Goal: Find specific page/section: Find specific page/section

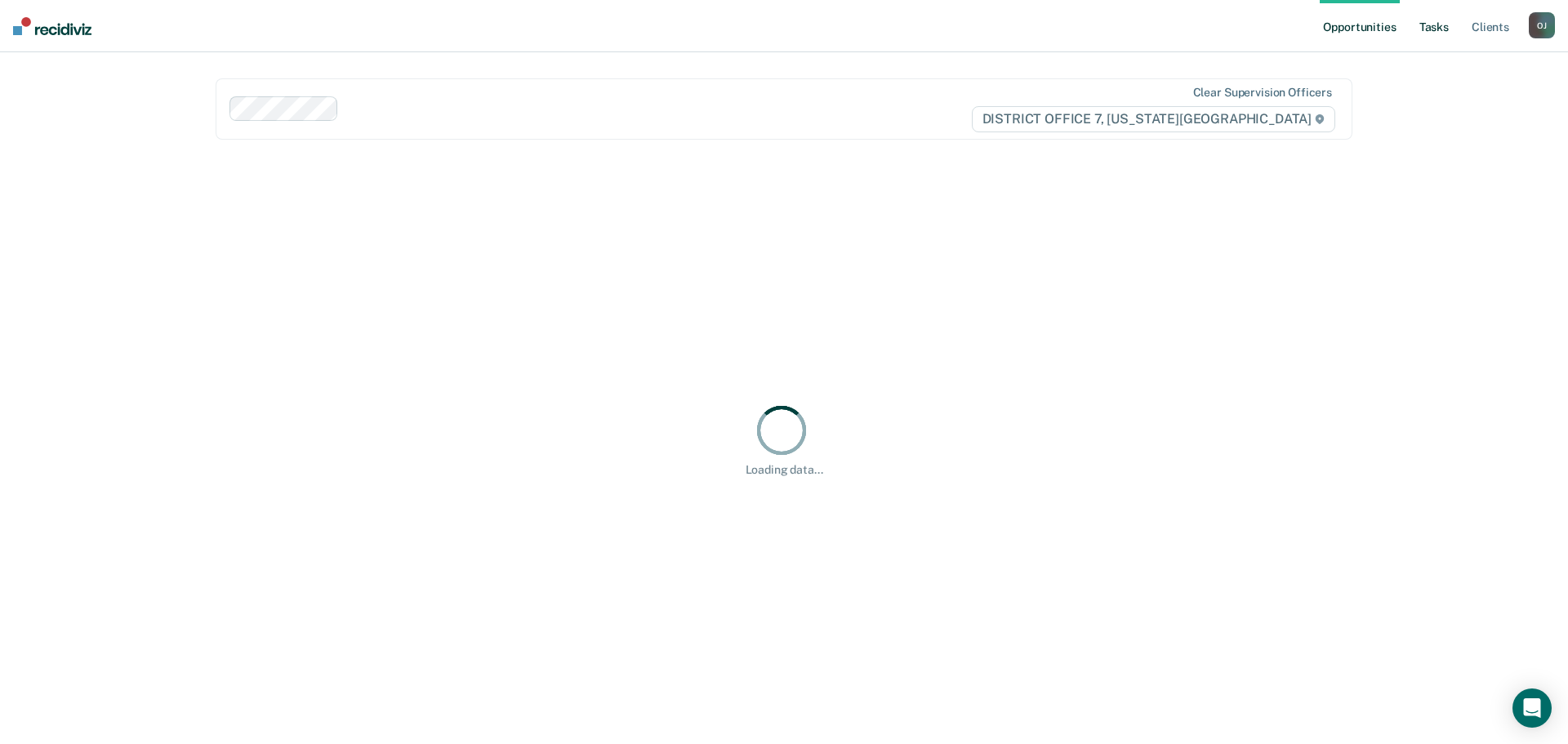
click at [1437, 19] on link "Tasks" at bounding box center [1433, 26] width 36 height 52
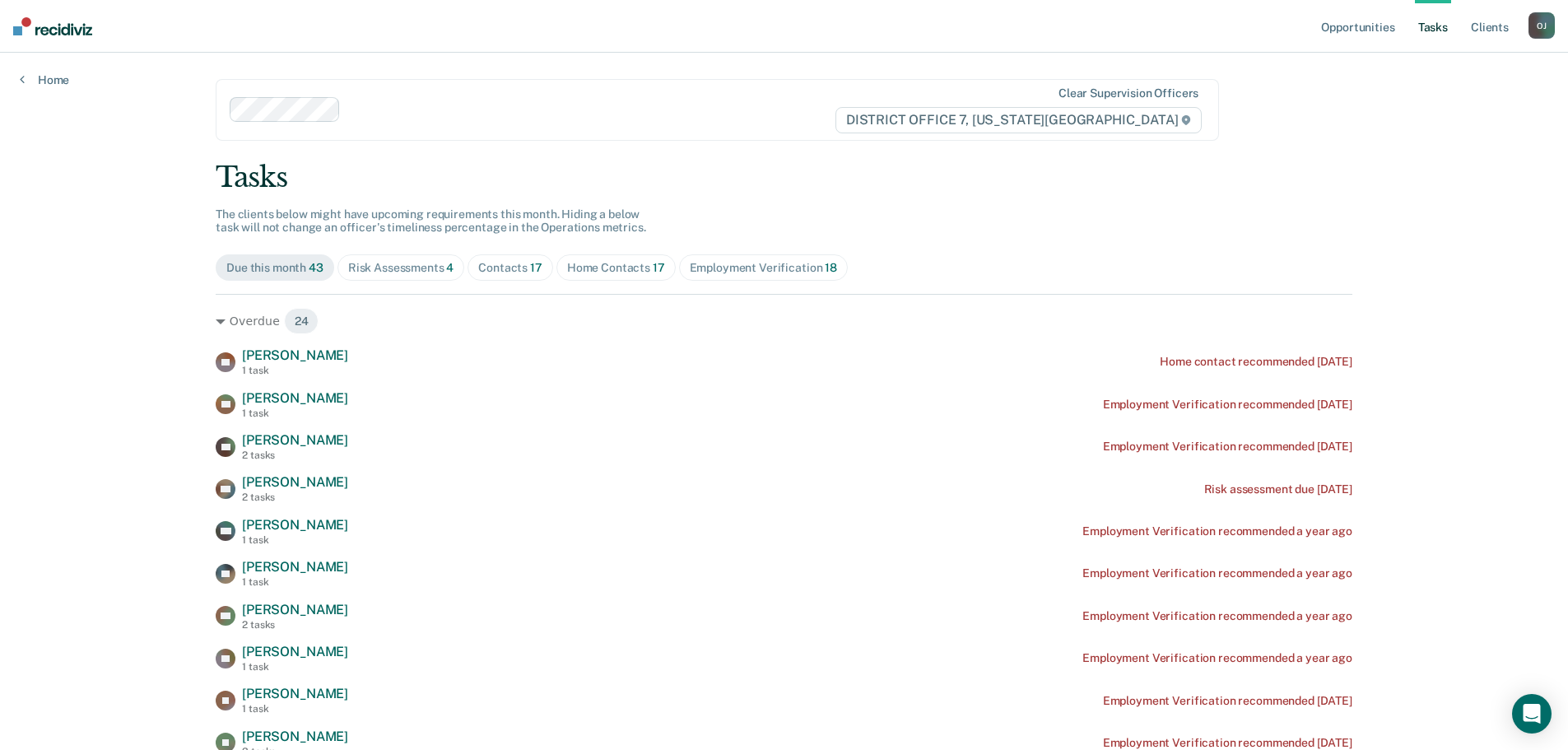
click at [606, 265] on div "Home Contacts 17" at bounding box center [616, 268] width 98 height 14
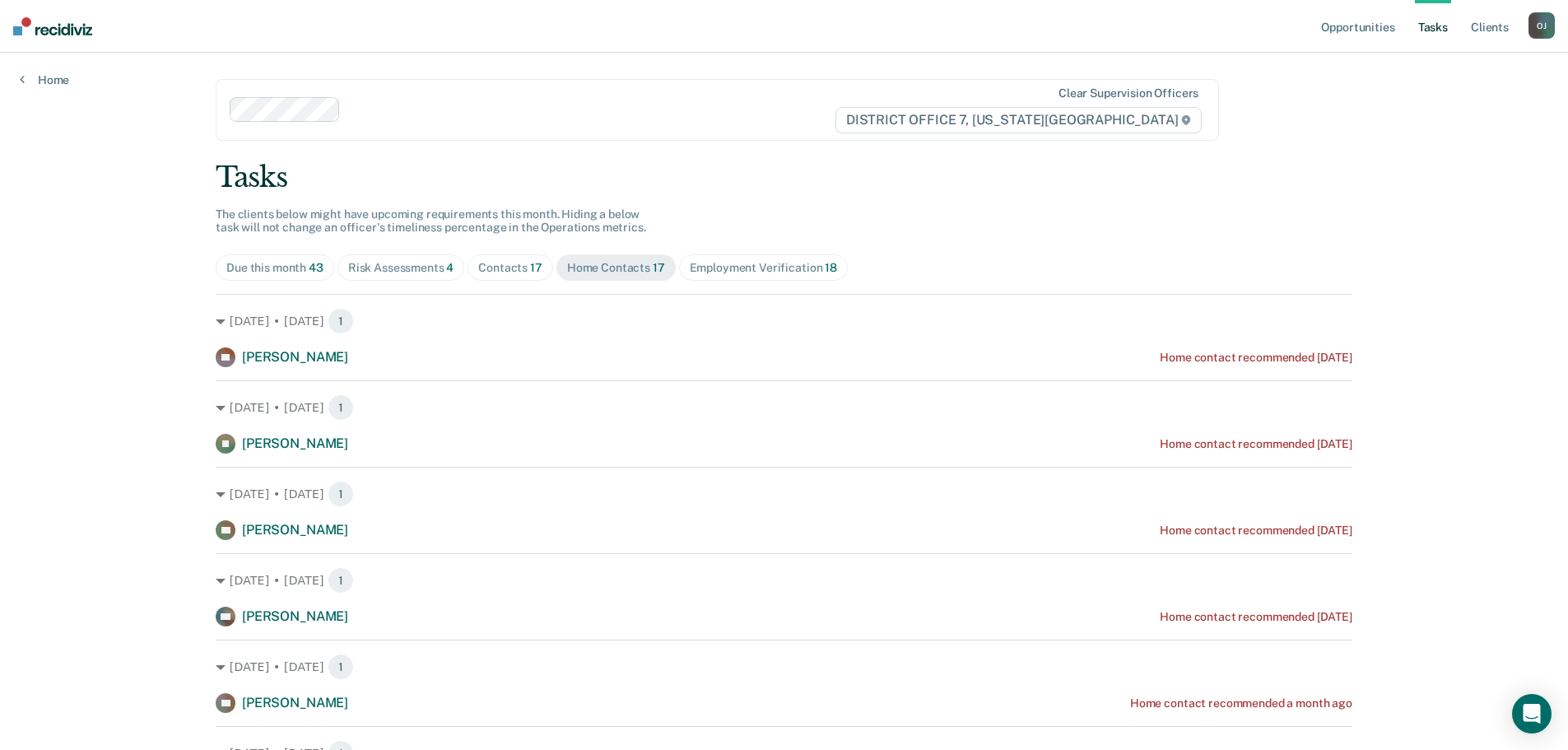
click at [408, 275] on span "Risk Assessments 4" at bounding box center [400, 268] width 128 height 27
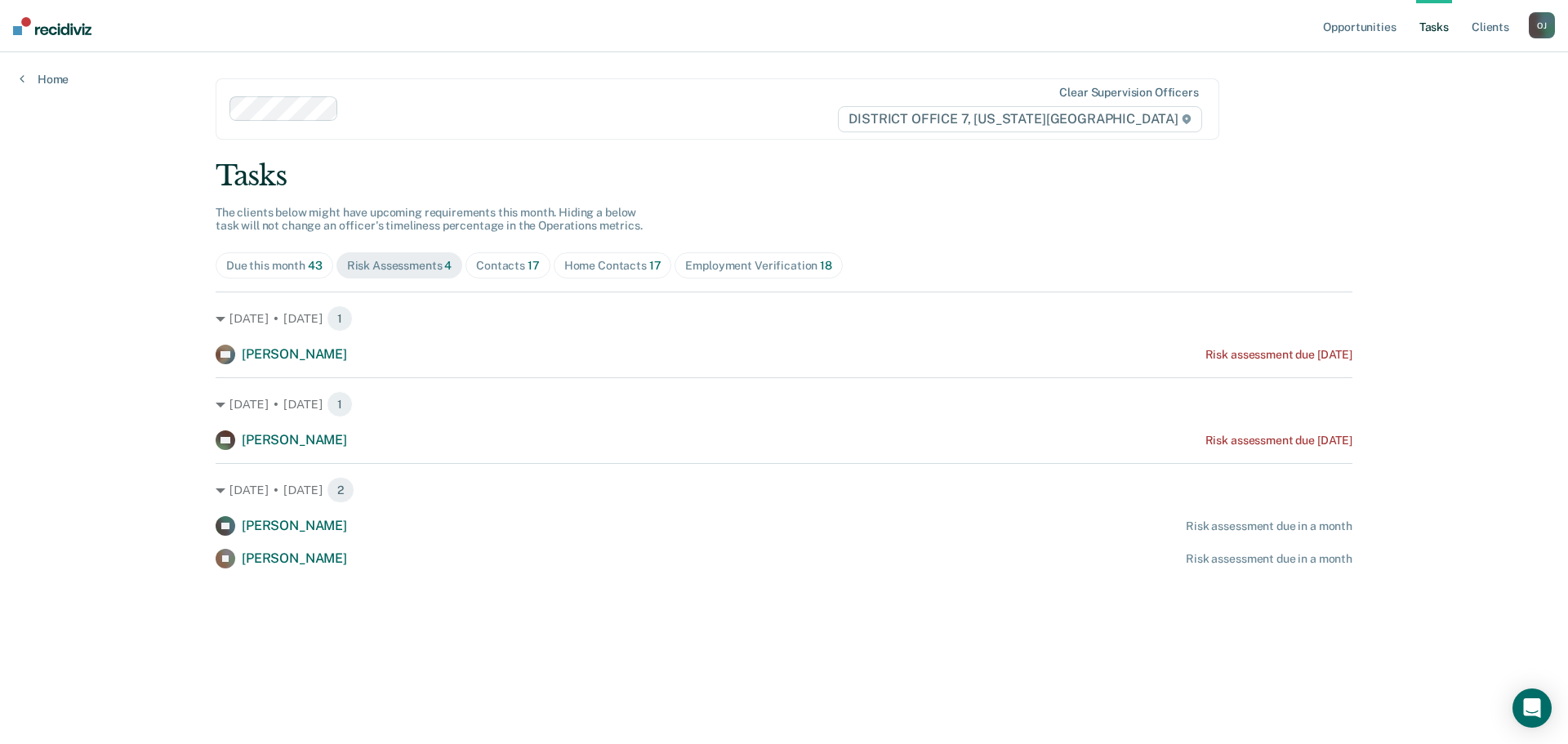
click at [618, 269] on div "Home Contacts 17" at bounding box center [613, 266] width 97 height 14
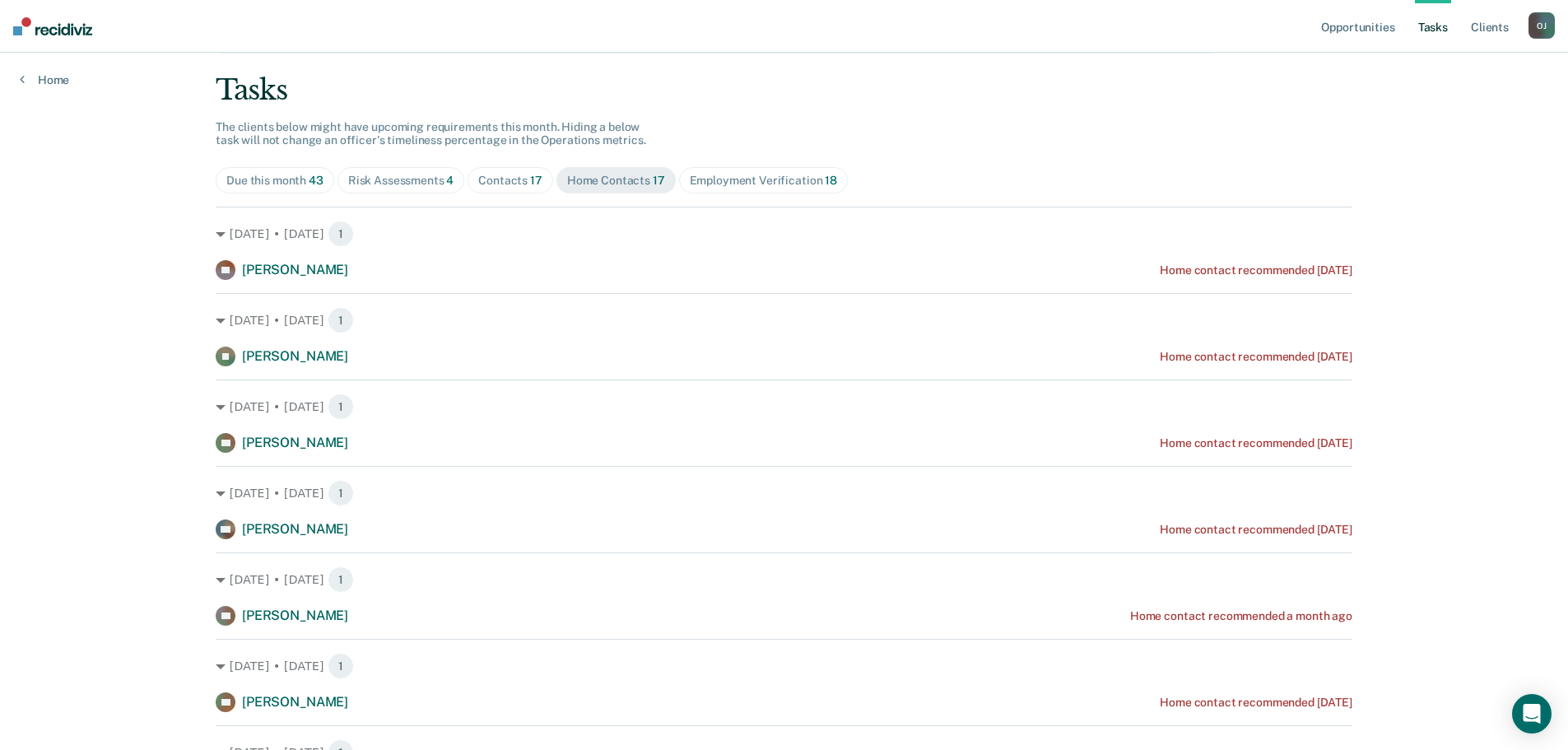
scroll to position [165, 0]
